Goal: Transaction & Acquisition: Purchase product/service

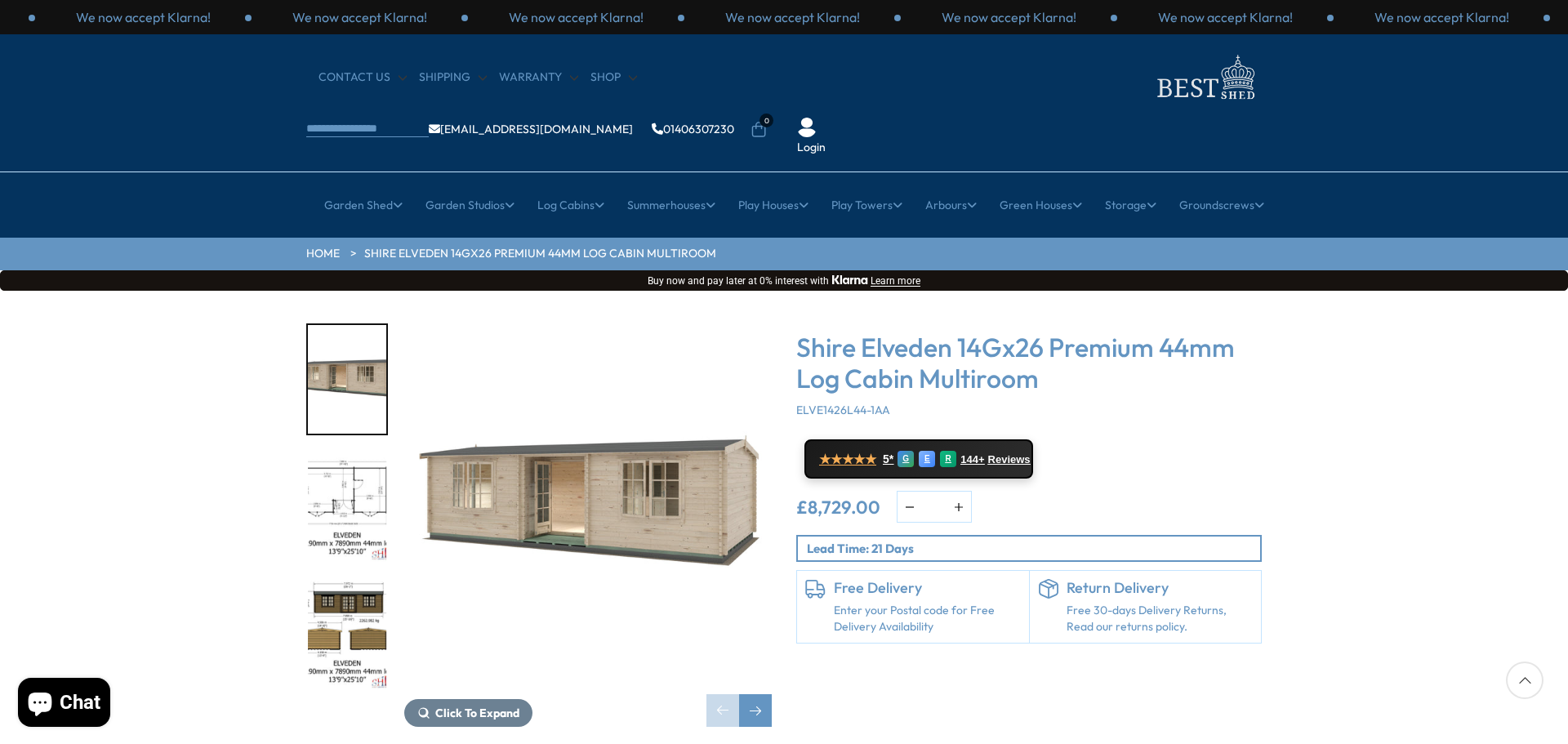
click at [341, 454] on img "2 / 10" at bounding box center [347, 508] width 79 height 108
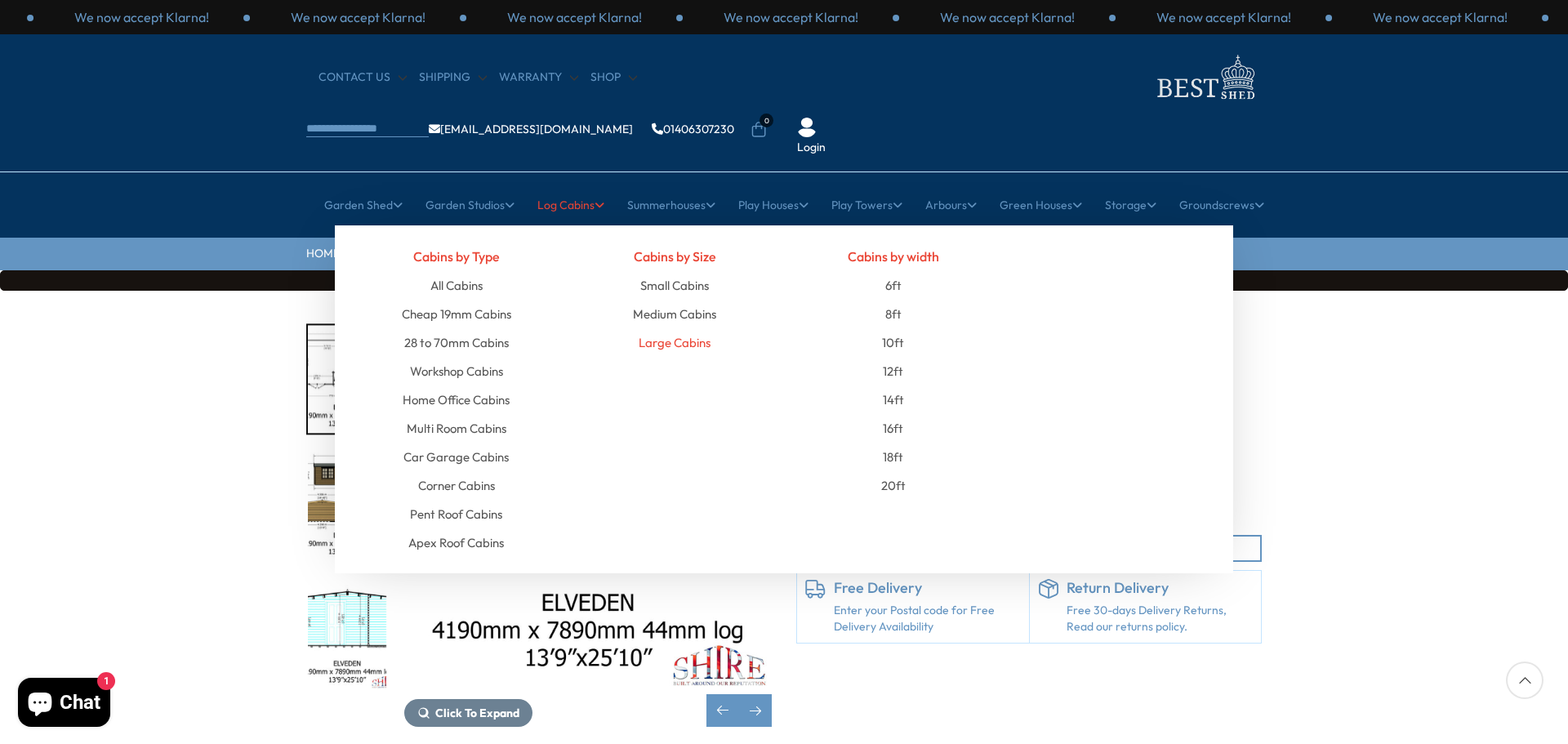
click at [686, 328] on link "Large Cabins" at bounding box center [675, 342] width 72 height 29
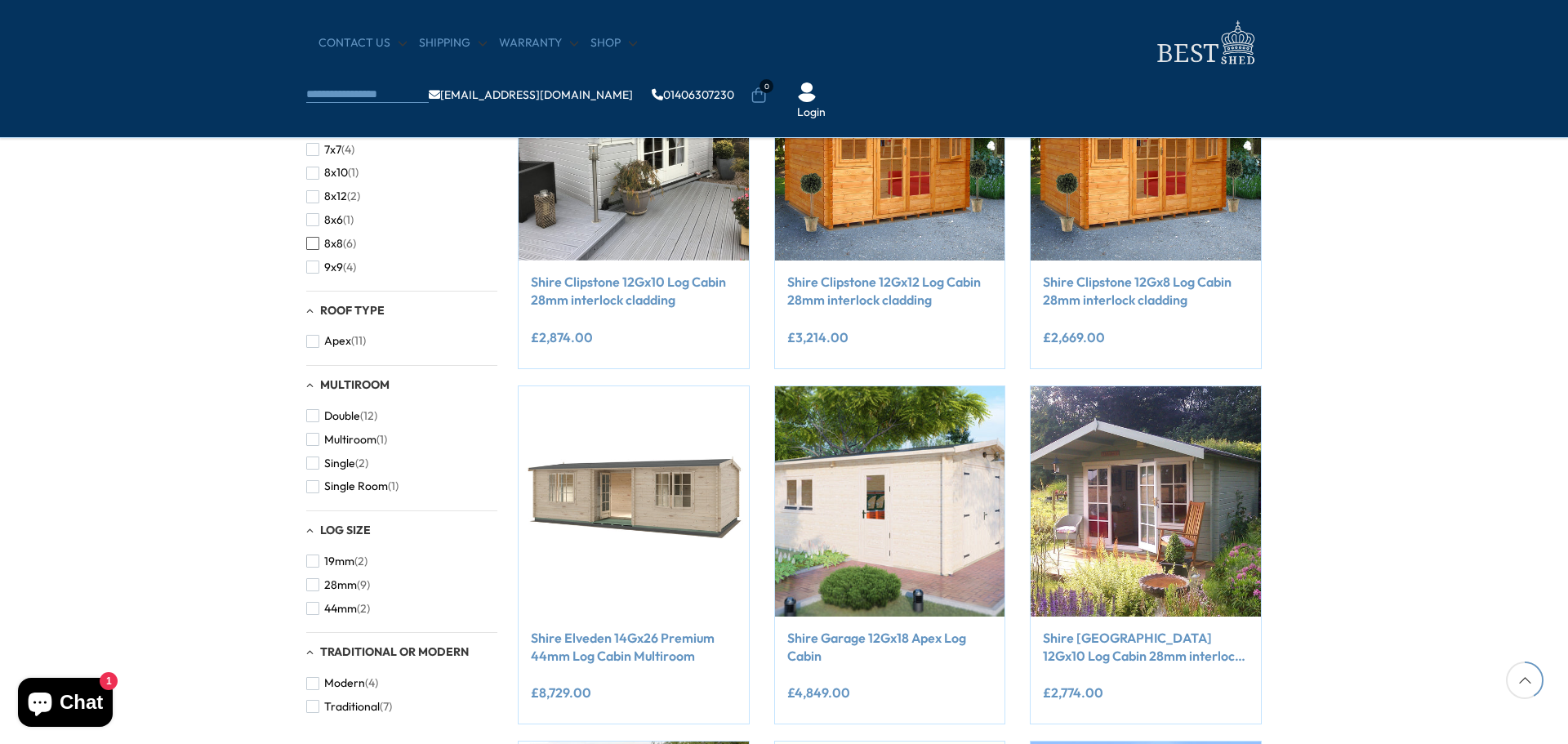
scroll to position [817, 0]
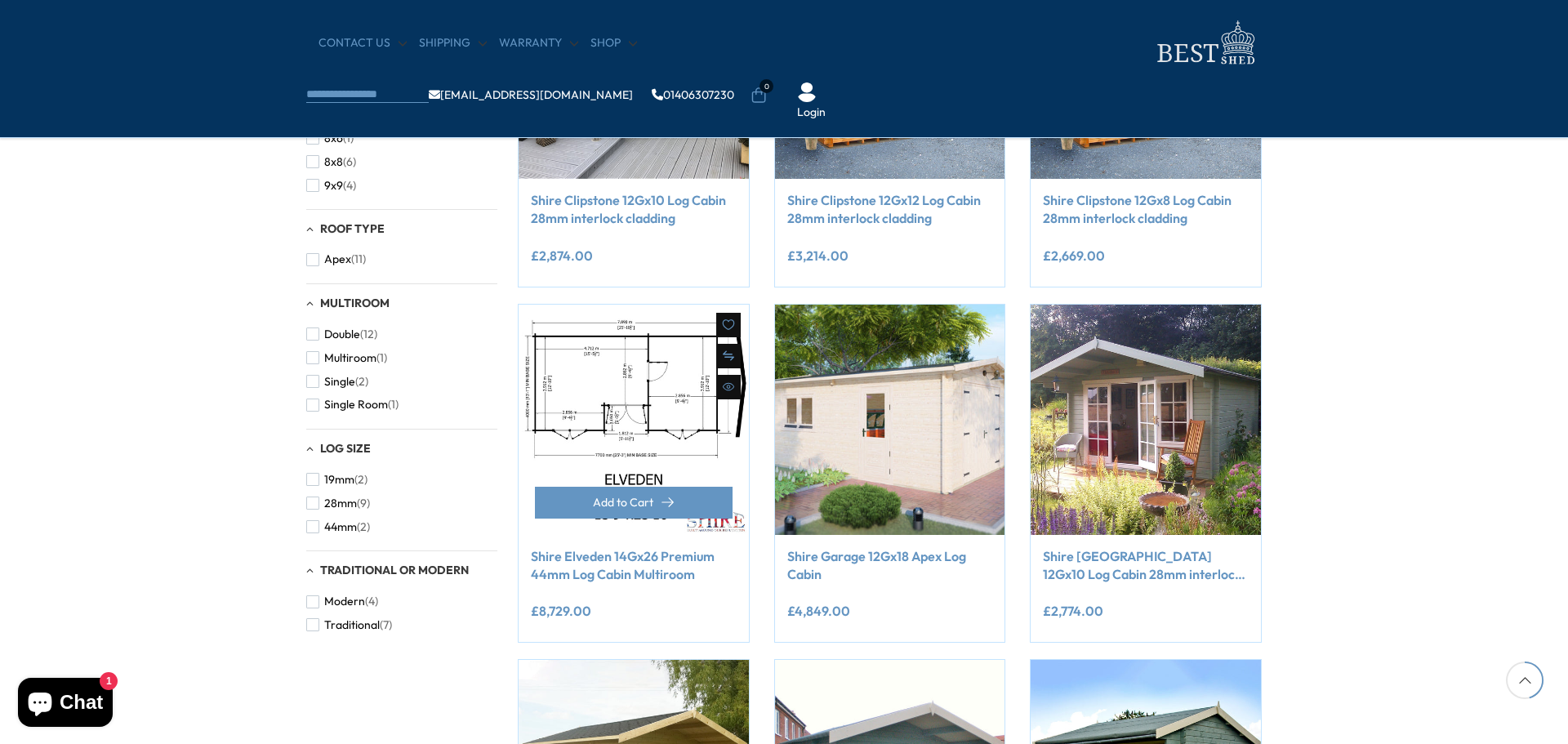
click at [646, 399] on img at bounding box center [633, 419] width 230 height 231
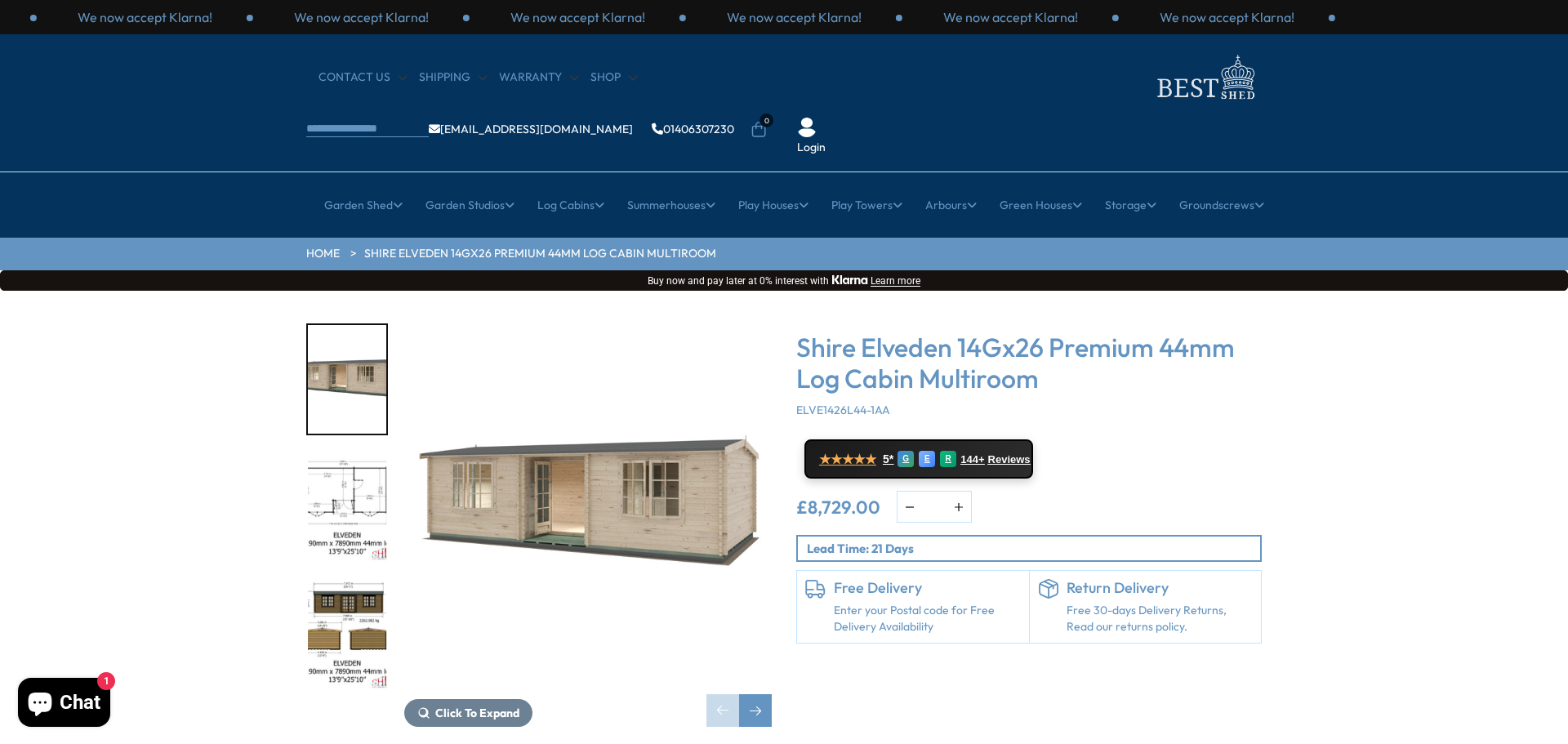
click at [345, 454] on img "2 / 10" at bounding box center [347, 508] width 79 height 108
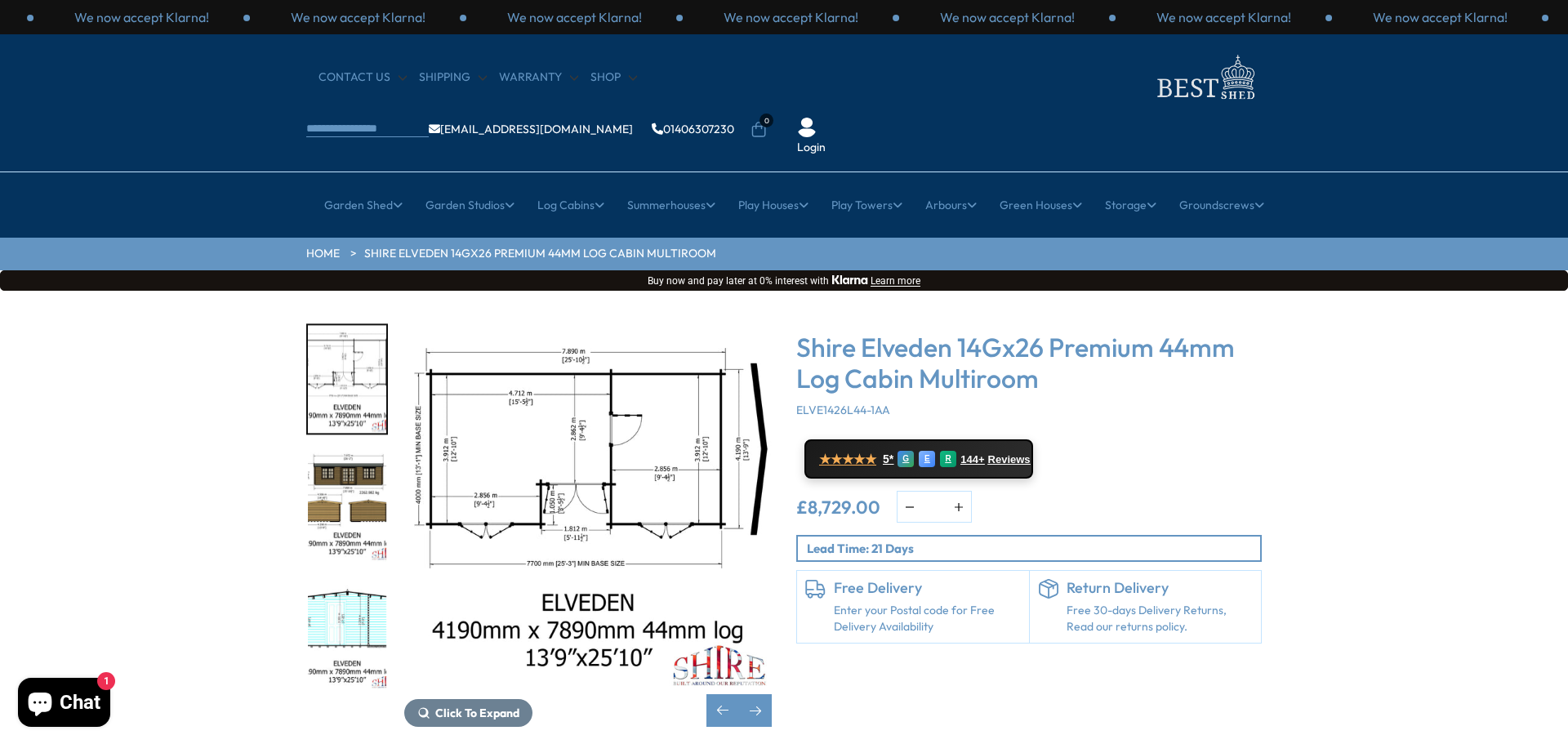
click at [659, 413] on img "2 / 10" at bounding box center [588, 507] width 367 height 367
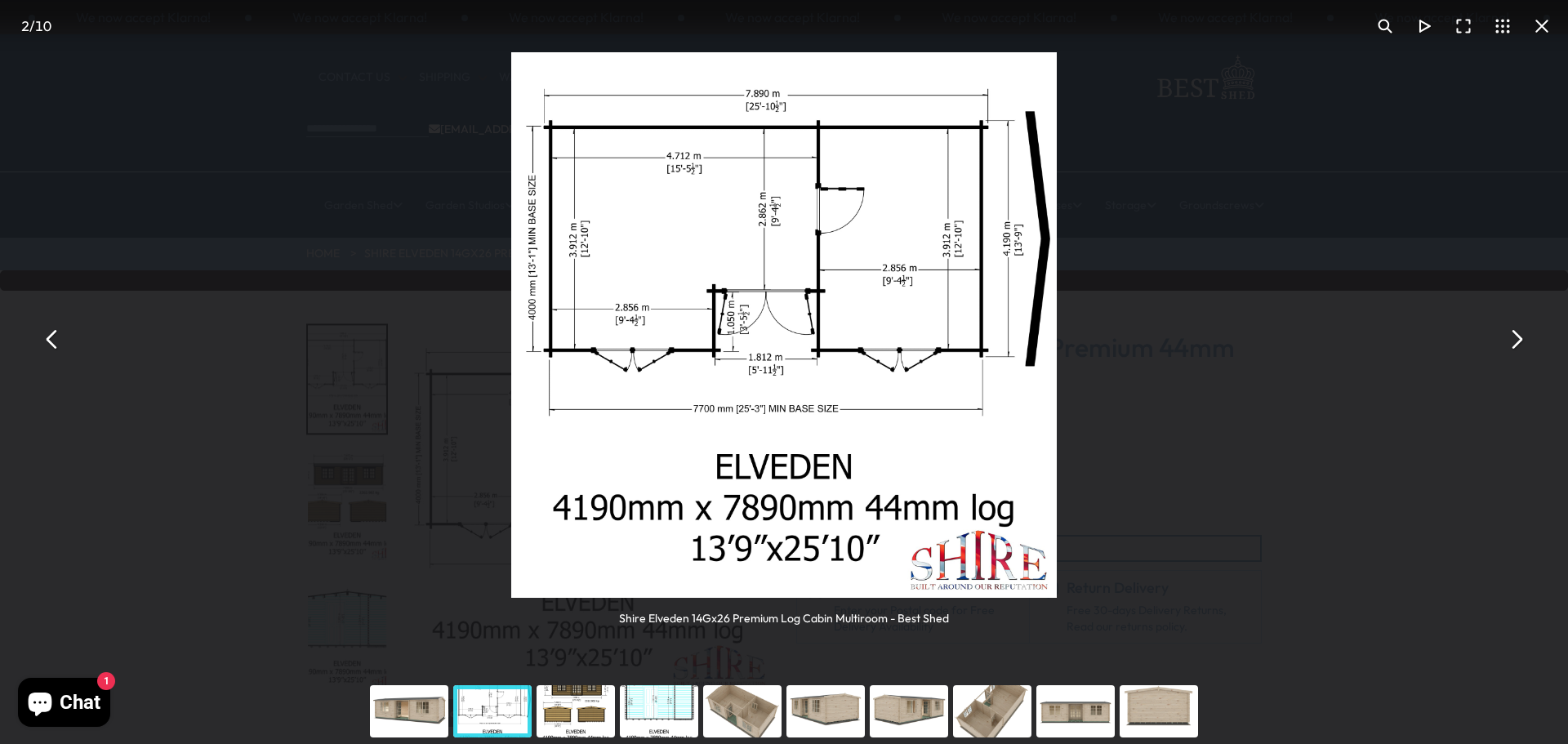
click at [741, 713] on div "You can close this modal content with the ESC key" at bounding box center [742, 711] width 84 height 66
